Goal: Navigation & Orientation: Find specific page/section

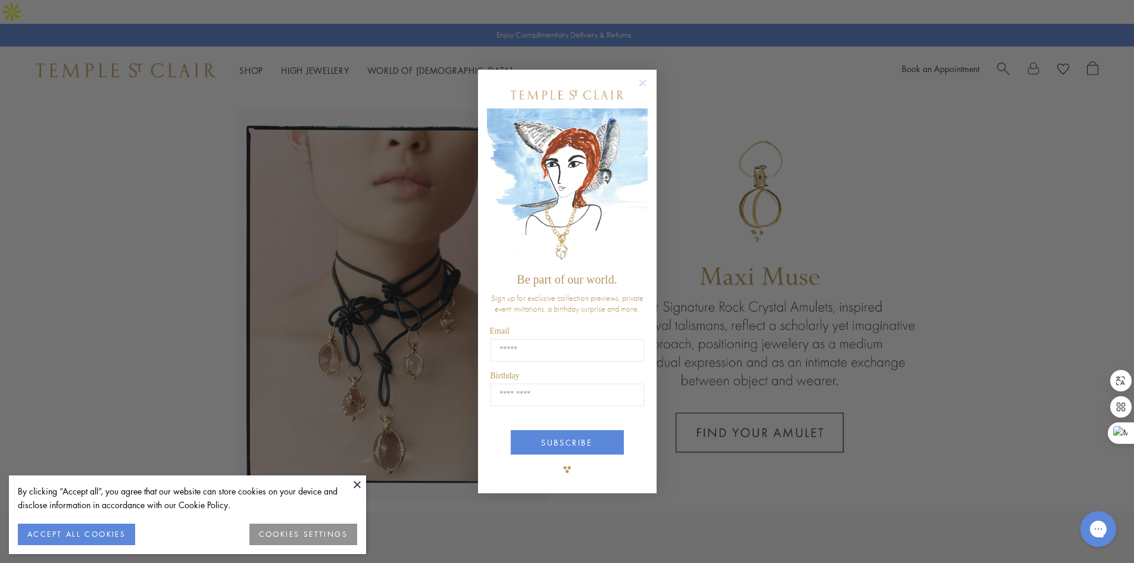
click at [648, 84] on circle "Close dialog" at bounding box center [642, 83] width 14 height 14
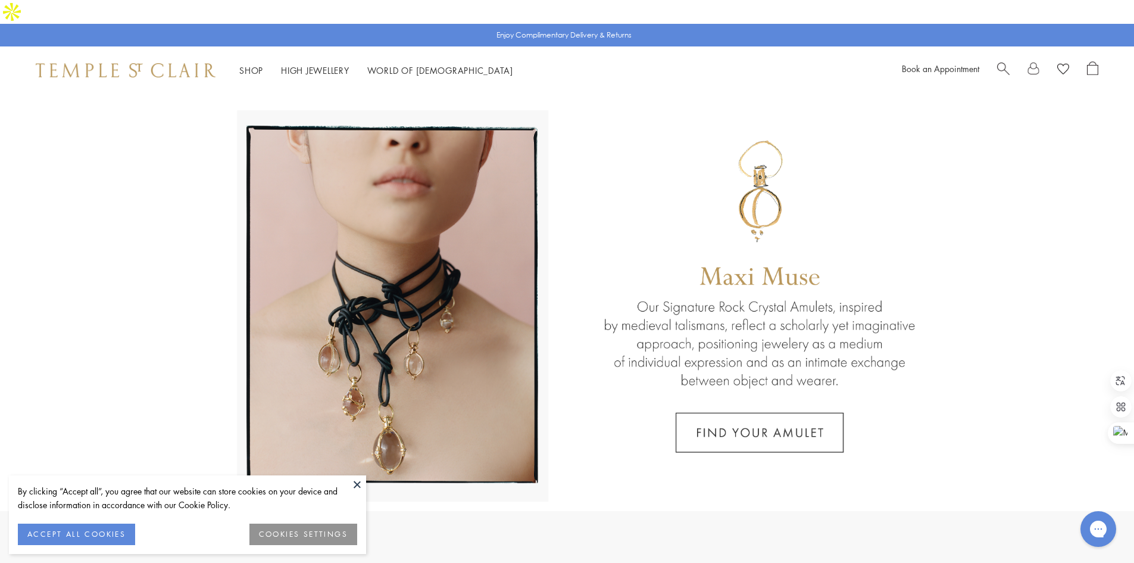
click at [358, 484] on button at bounding box center [357, 484] width 18 height 18
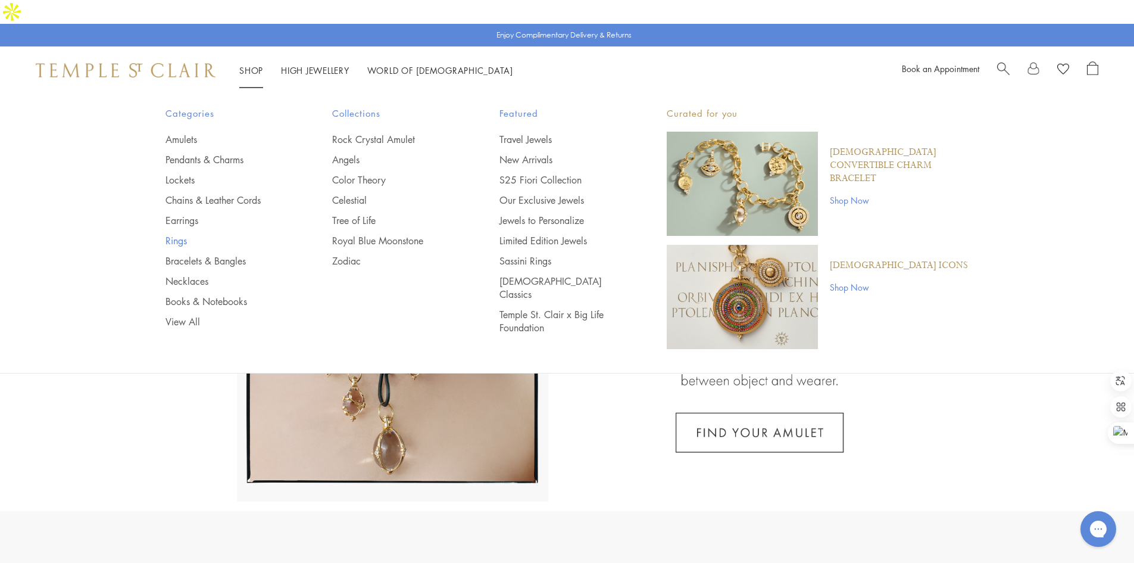
click at [179, 234] on link "Rings" at bounding box center [226, 240] width 120 height 13
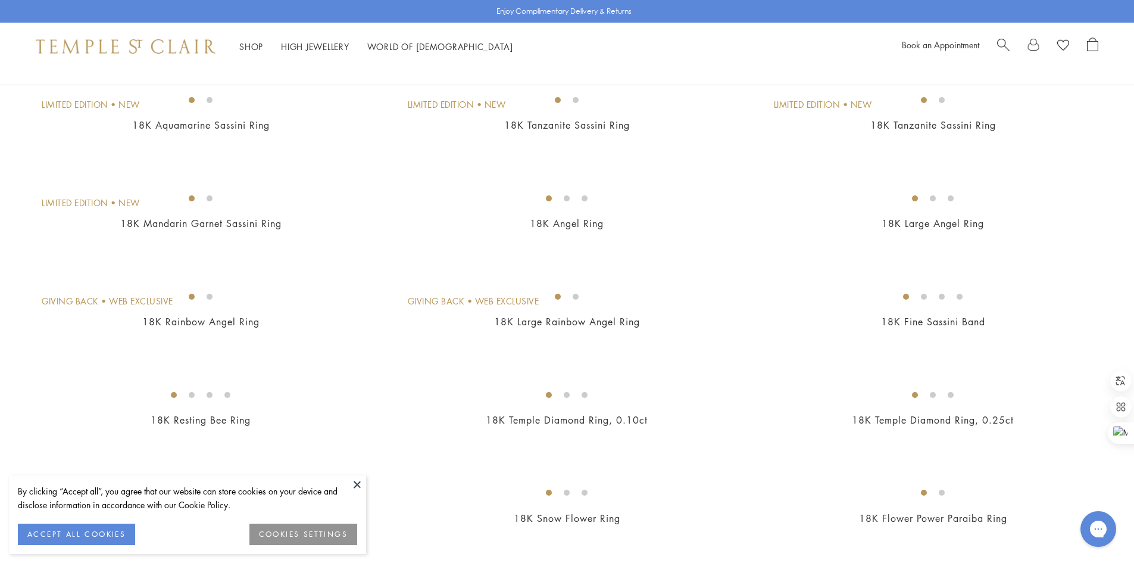
scroll to position [238, 0]
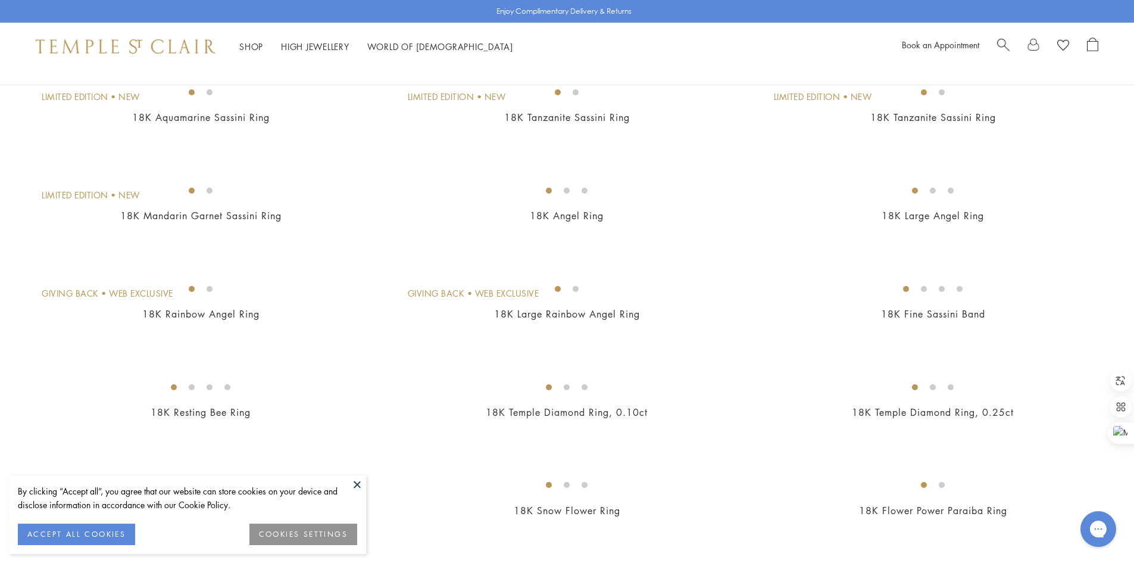
click at [354, 490] on button at bounding box center [357, 484] width 18 height 18
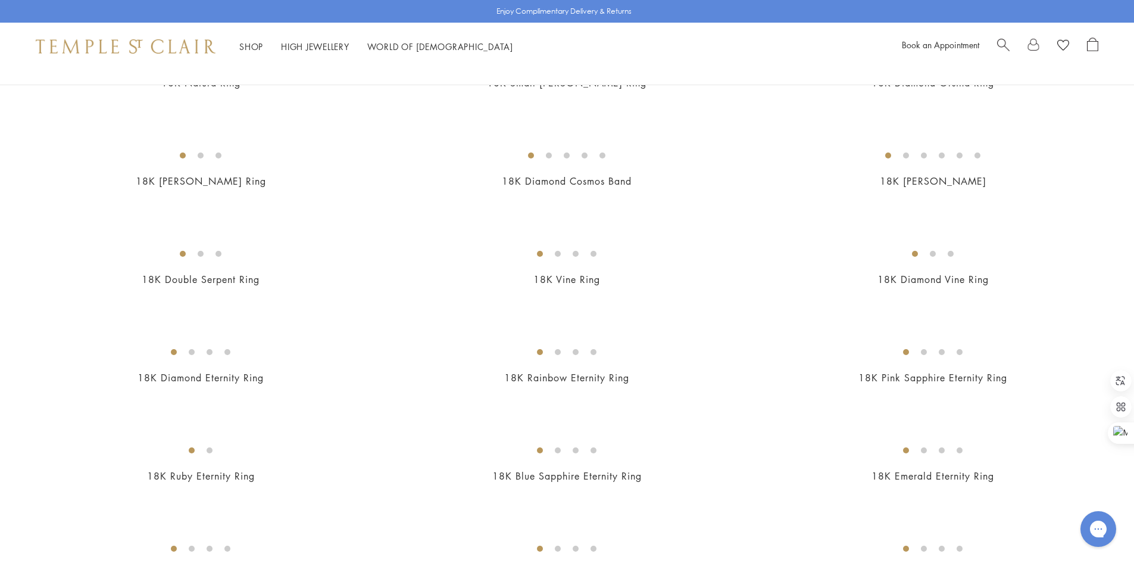
scroll to position [1191, 0]
